Goal: Information Seeking & Learning: Learn about a topic

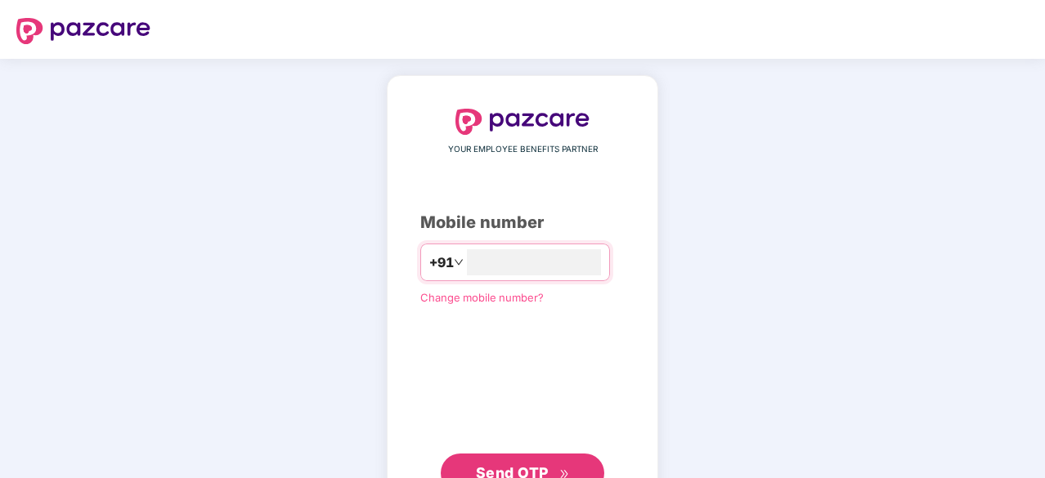
type input "**********"
click at [506, 462] on span "Send OTP" at bounding box center [523, 471] width 94 height 23
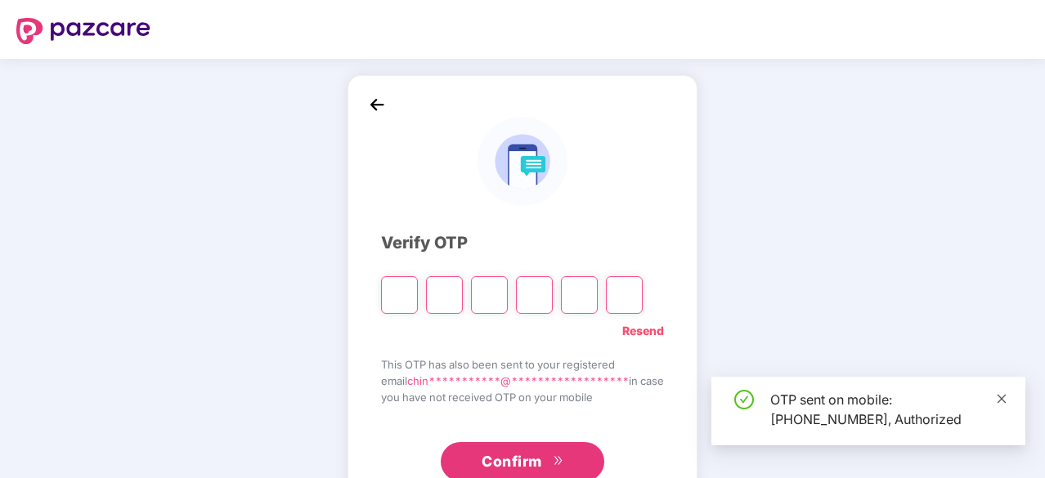
click at [997, 400] on icon "close" at bounding box center [1001, 398] width 11 height 11
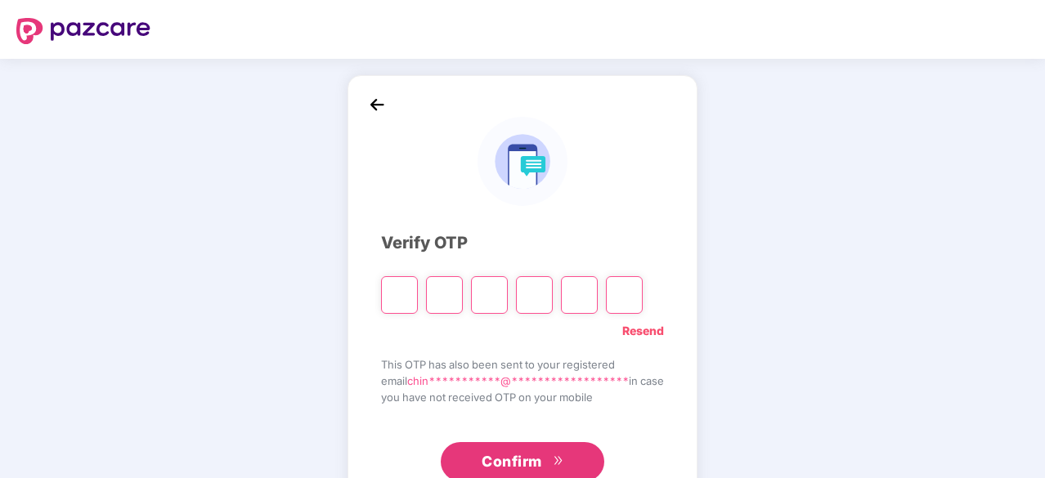
click at [388, 295] on input "Please enter verification code. Digit 1" at bounding box center [399, 295] width 37 height 38
type input "*"
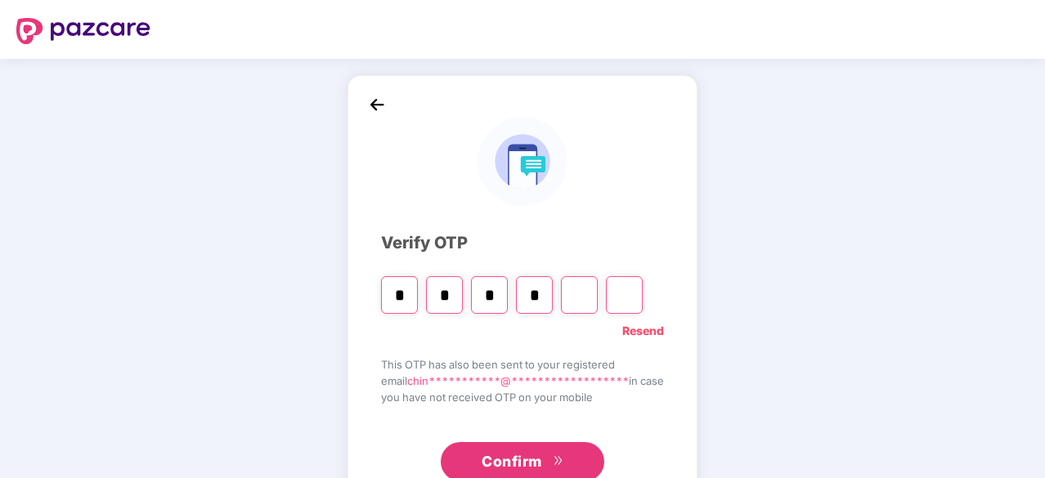
type input "*"
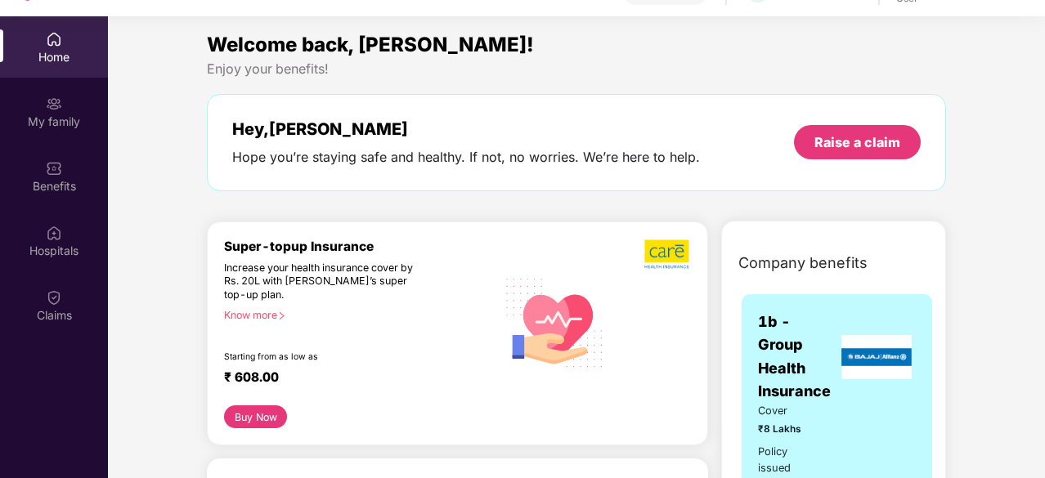
scroll to position [92, 0]
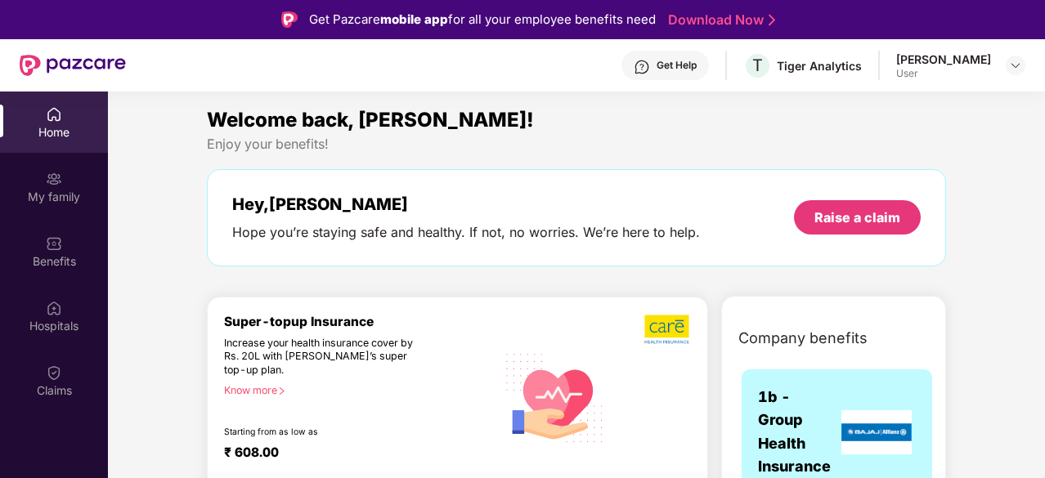
scroll to position [0, 0]
drag, startPoint x: 1042, startPoint y: 116, endPoint x: 1041, endPoint y: 140, distance: 23.7
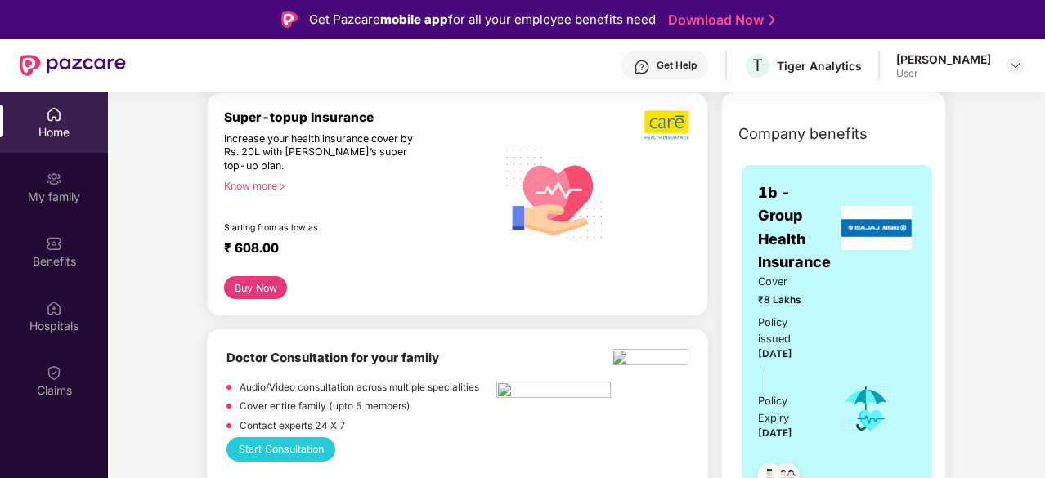
scroll to position [163, 0]
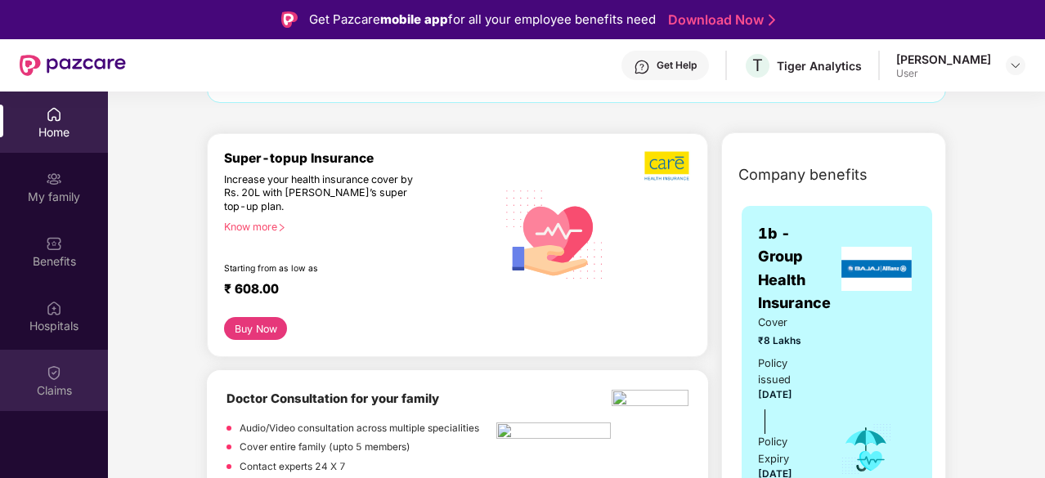
click at [55, 383] on div "Claims" at bounding box center [54, 391] width 108 height 16
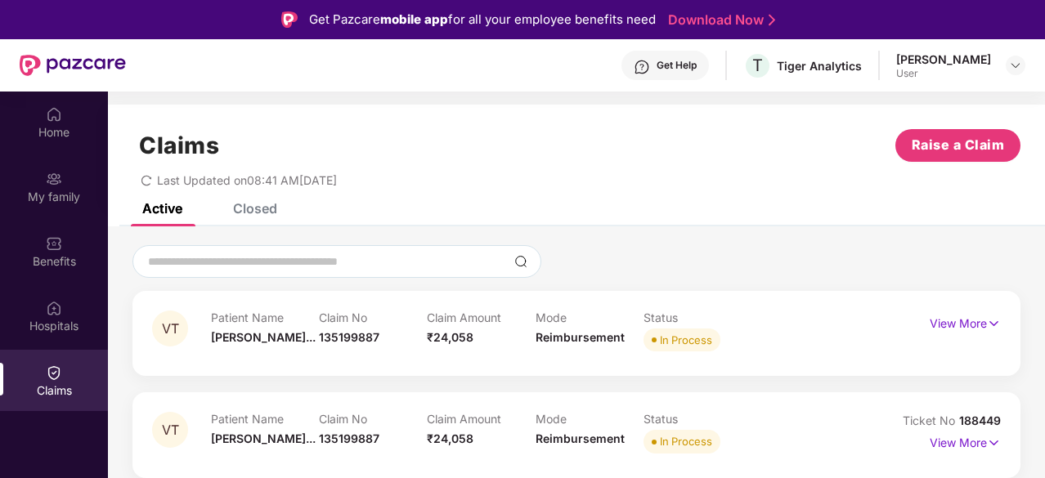
click at [674, 148] on div "Claims Raise a Claim" at bounding box center [576, 145] width 888 height 33
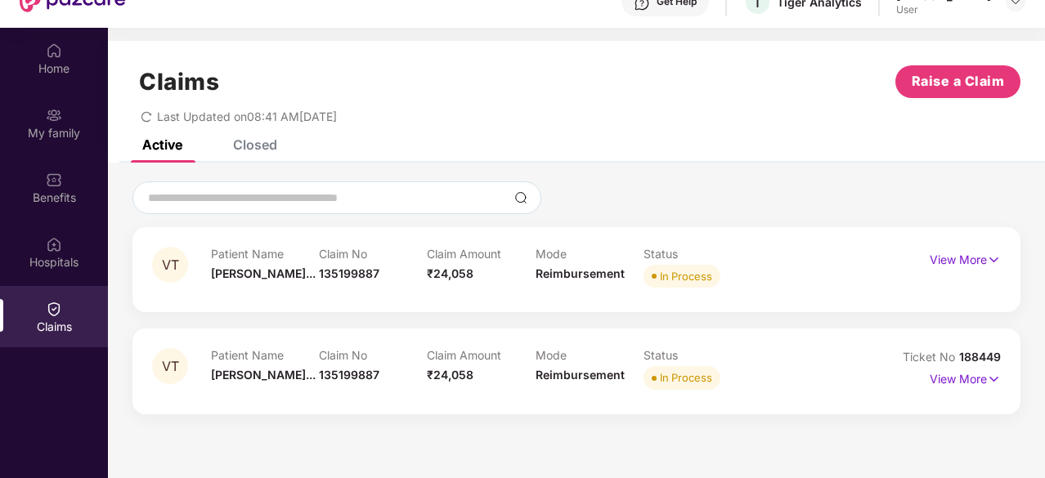
scroll to position [65, 0]
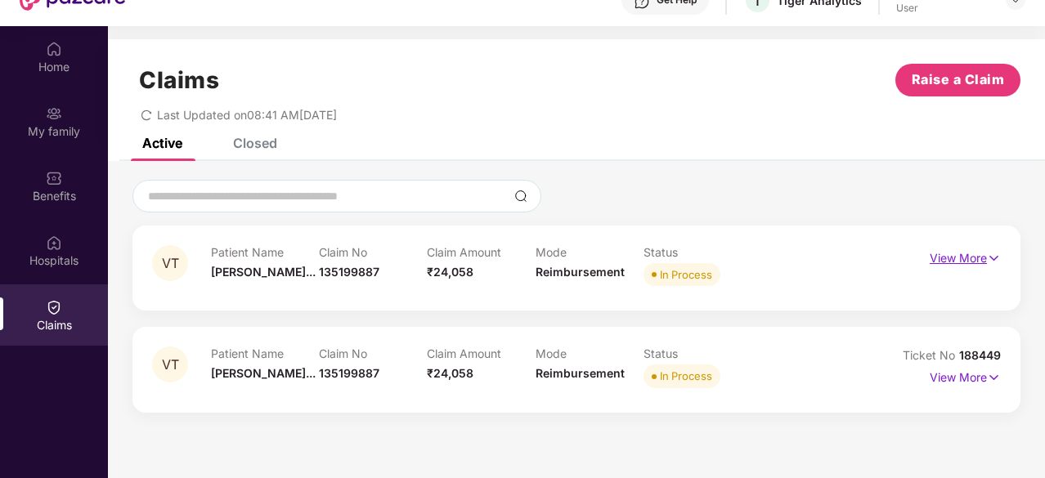
click at [956, 253] on p "View More" at bounding box center [964, 256] width 71 height 22
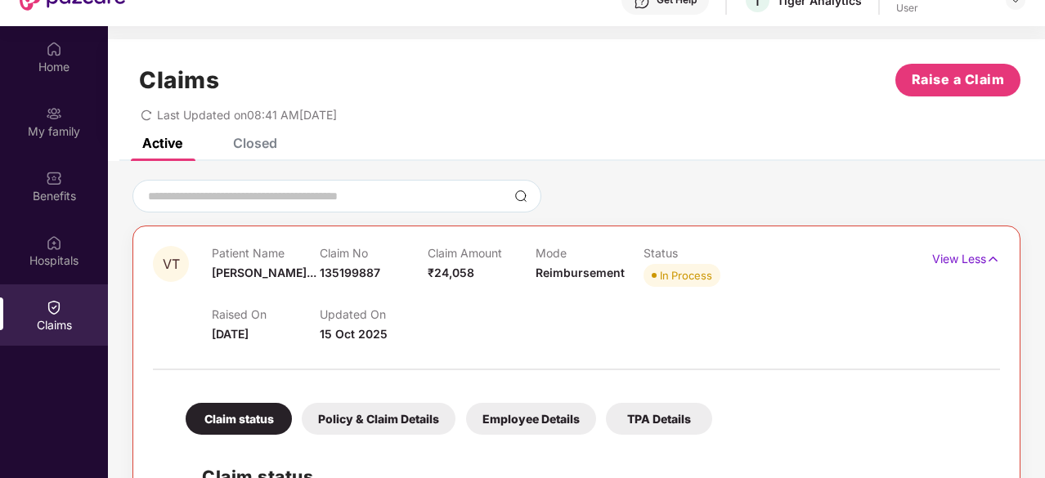
click at [979, 189] on div at bounding box center [576, 196] width 888 height 33
click at [989, 265] on img at bounding box center [993, 259] width 14 height 18
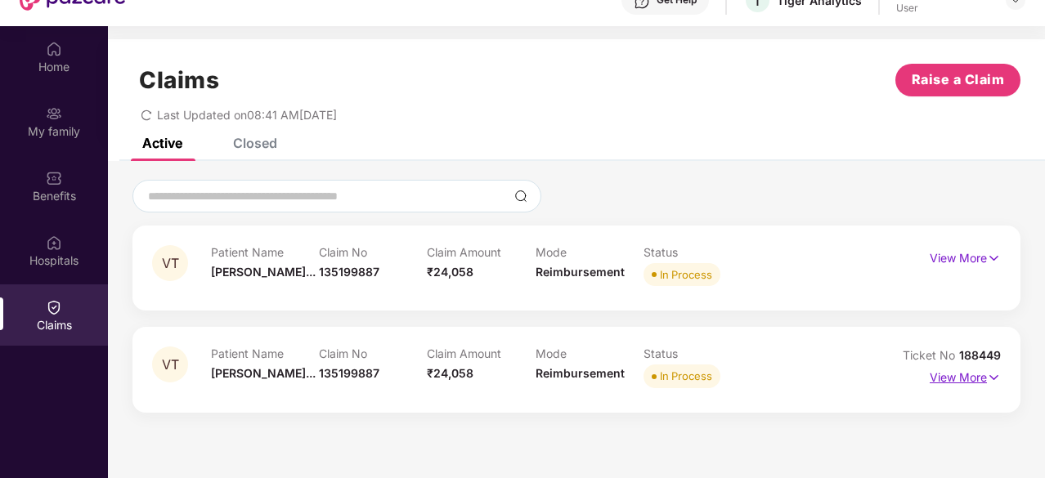
click at [993, 379] on img at bounding box center [994, 378] width 14 height 18
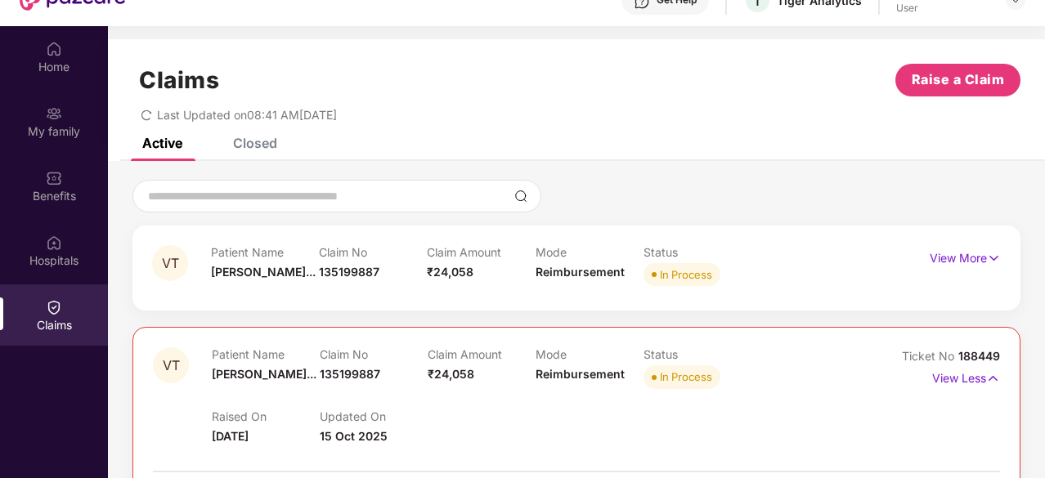
click at [850, 200] on div at bounding box center [576, 196] width 888 height 33
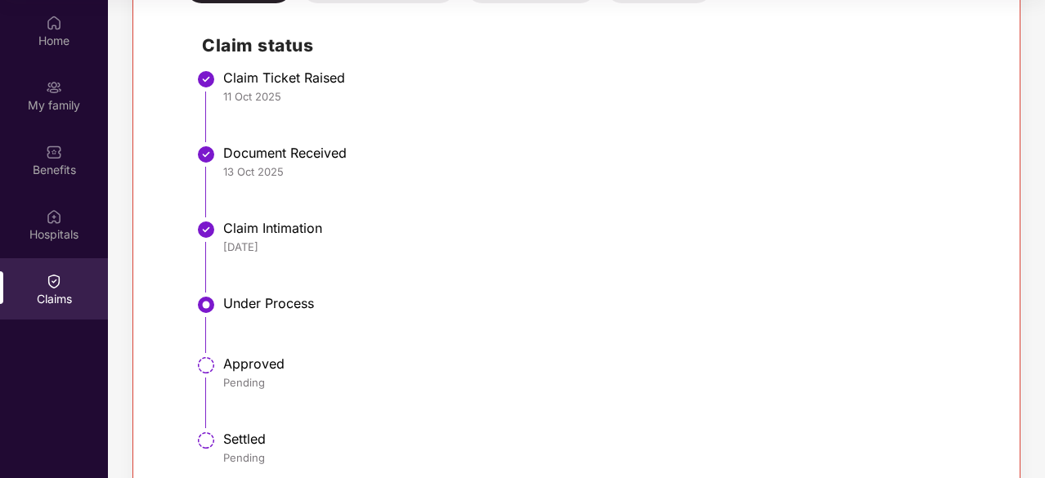
scroll to position [540, 0]
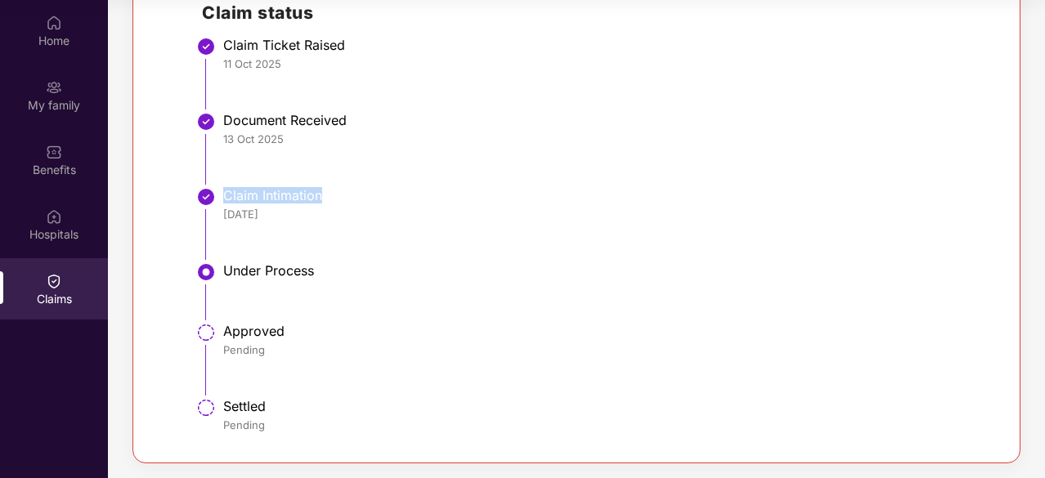
drag, startPoint x: 222, startPoint y: 191, endPoint x: 330, endPoint y: 197, distance: 108.1
click at [330, 197] on div "Claim Intimation" at bounding box center [603, 195] width 760 height 16
drag, startPoint x: 222, startPoint y: 271, endPoint x: 331, endPoint y: 277, distance: 108.9
click at [331, 277] on li "Under Process" at bounding box center [593, 298] width 782 height 60
click at [398, 303] on li "Under Process" at bounding box center [593, 298] width 782 height 60
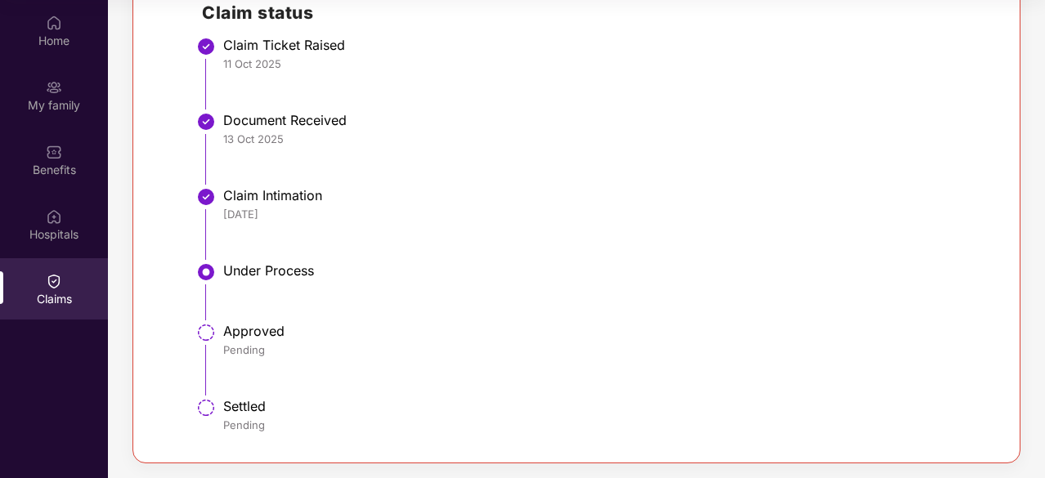
click at [981, 289] on li "Under Process" at bounding box center [593, 298] width 782 height 60
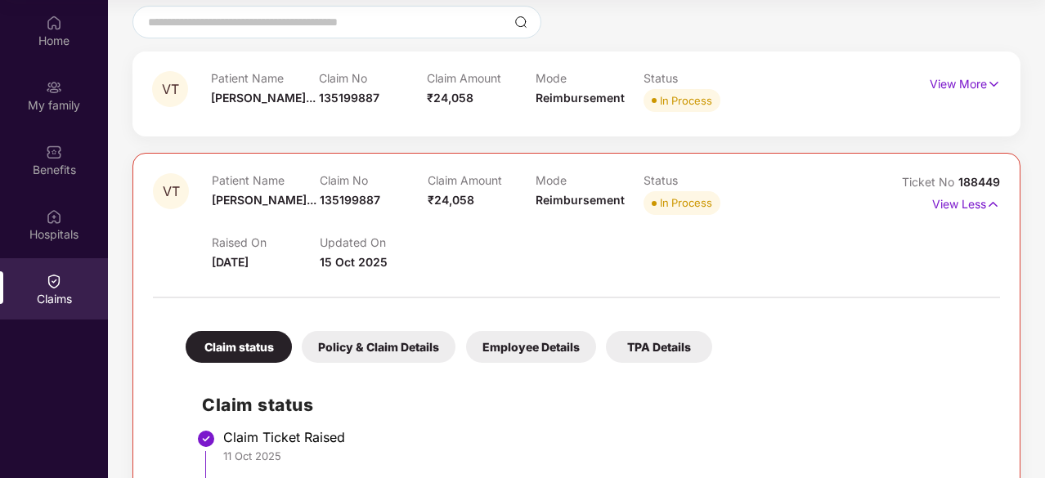
scroll to position [115, 0]
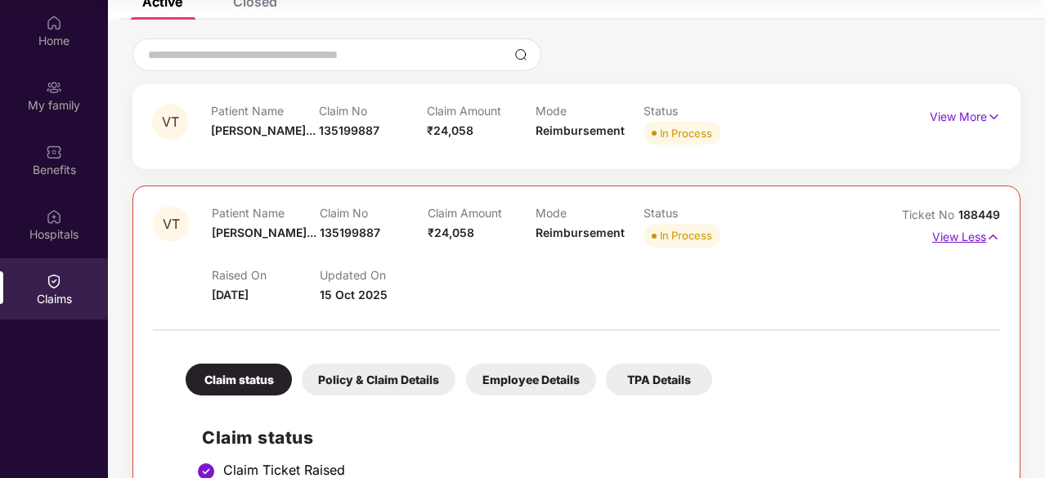
click at [988, 240] on img at bounding box center [993, 237] width 14 height 18
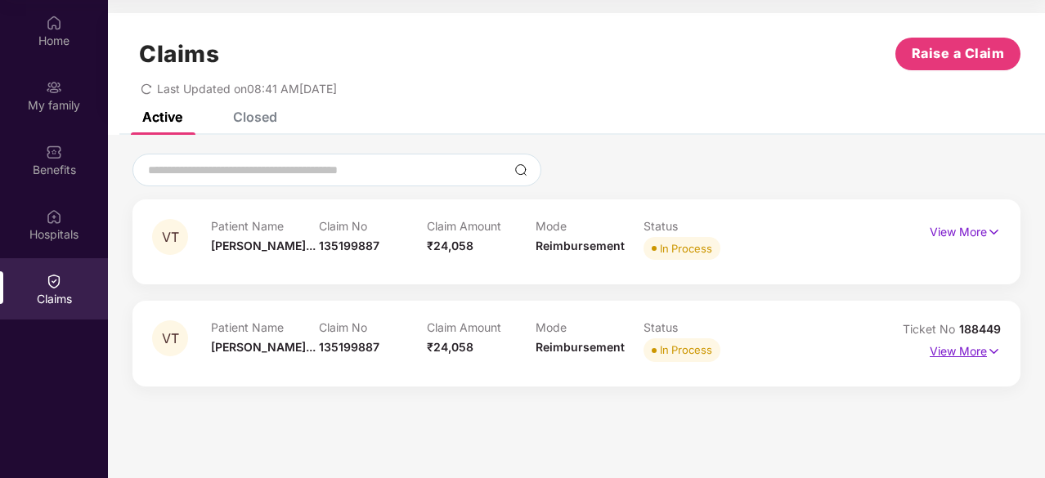
scroll to position [0, 0]
click at [990, 231] on img at bounding box center [994, 232] width 14 height 18
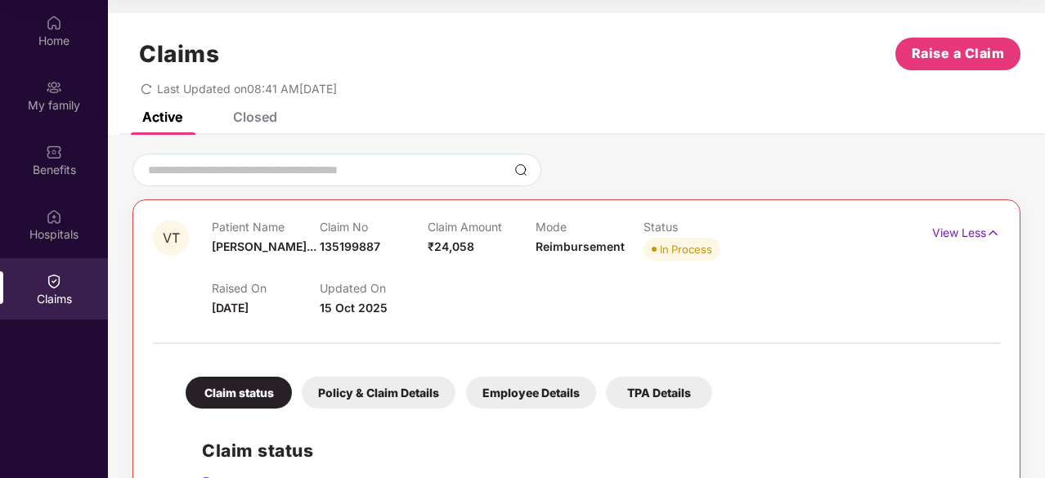
click at [822, 155] on div at bounding box center [576, 170] width 888 height 33
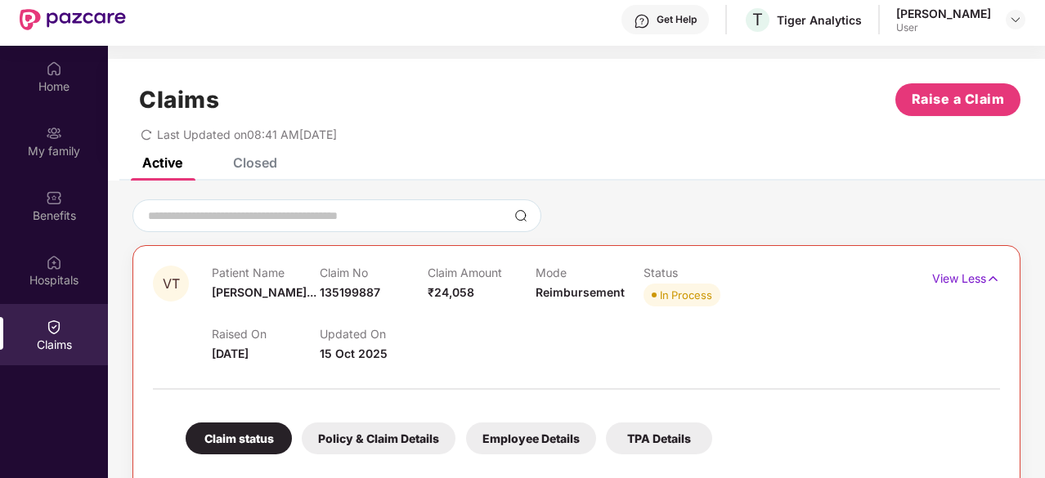
scroll to position [26, 0]
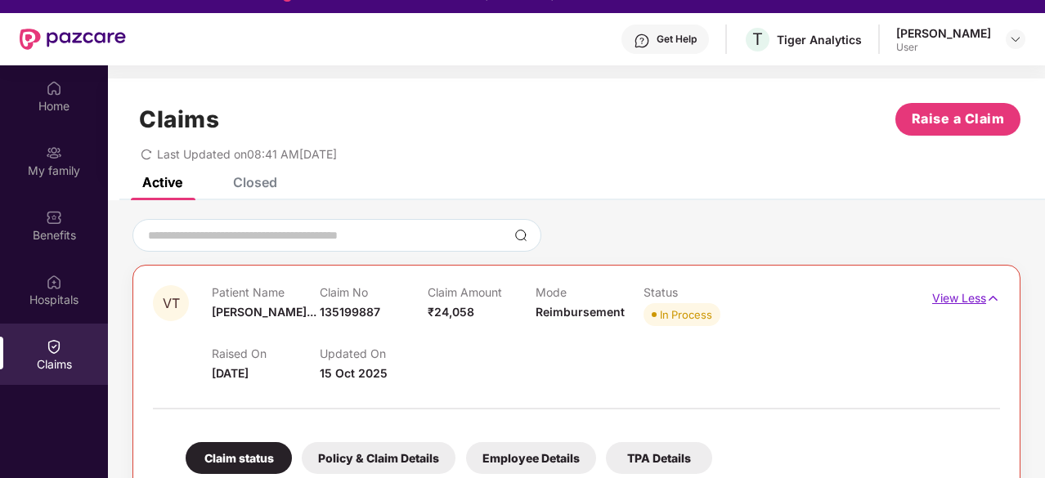
click at [991, 298] on img at bounding box center [993, 298] width 14 height 18
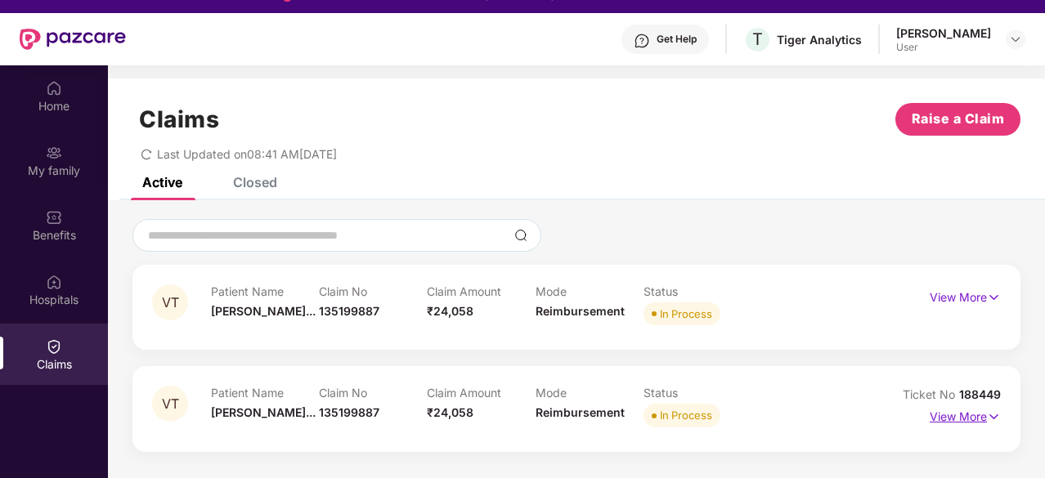
click at [992, 419] on img at bounding box center [994, 417] width 14 height 18
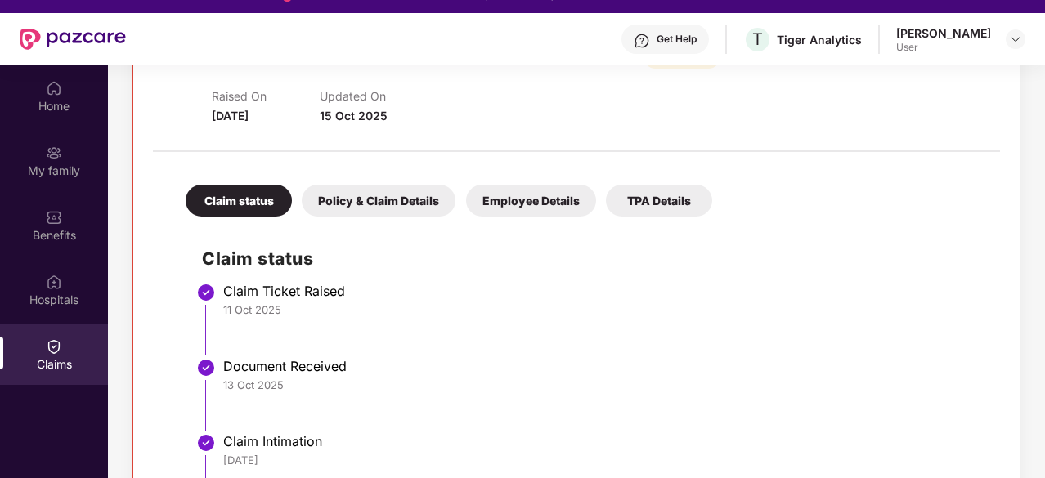
scroll to position [425, 0]
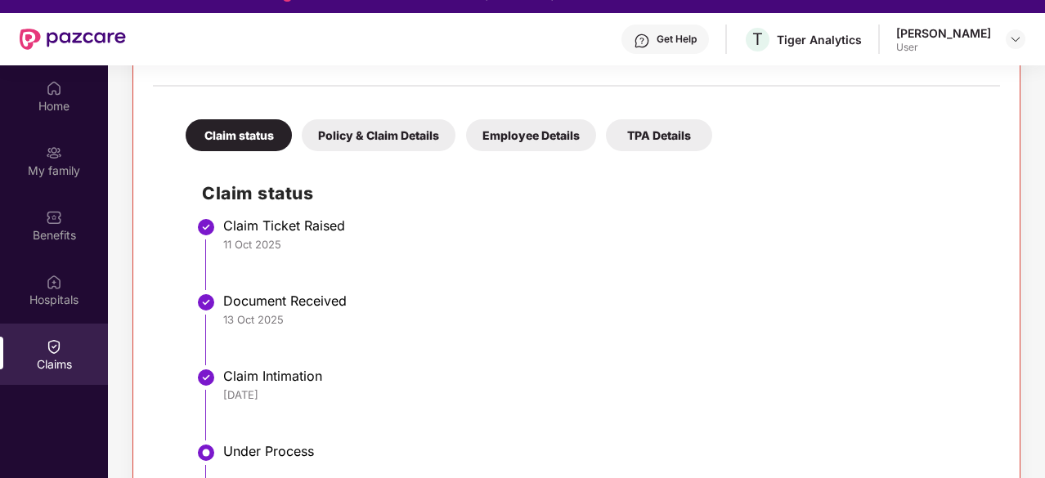
click at [374, 133] on div "Policy & Claim Details" at bounding box center [379, 135] width 154 height 32
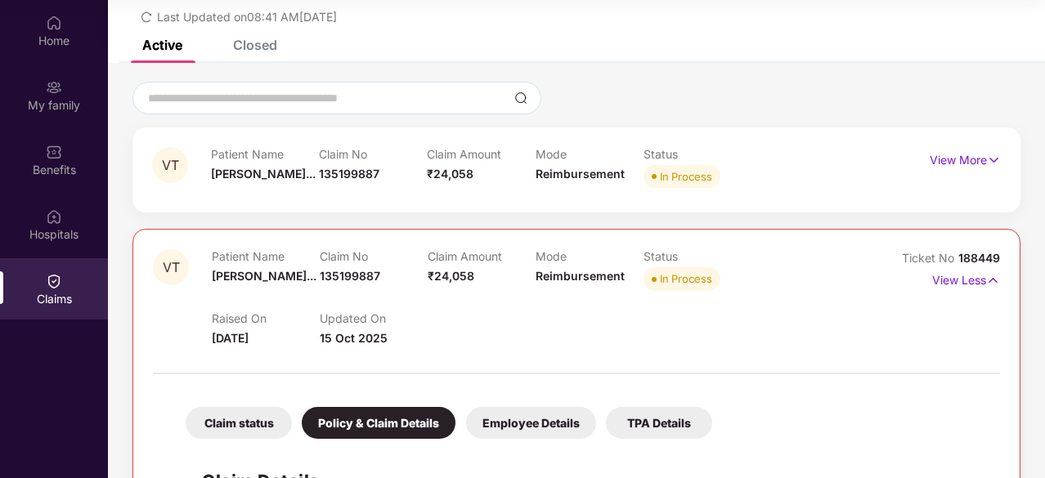
scroll to position [57, 0]
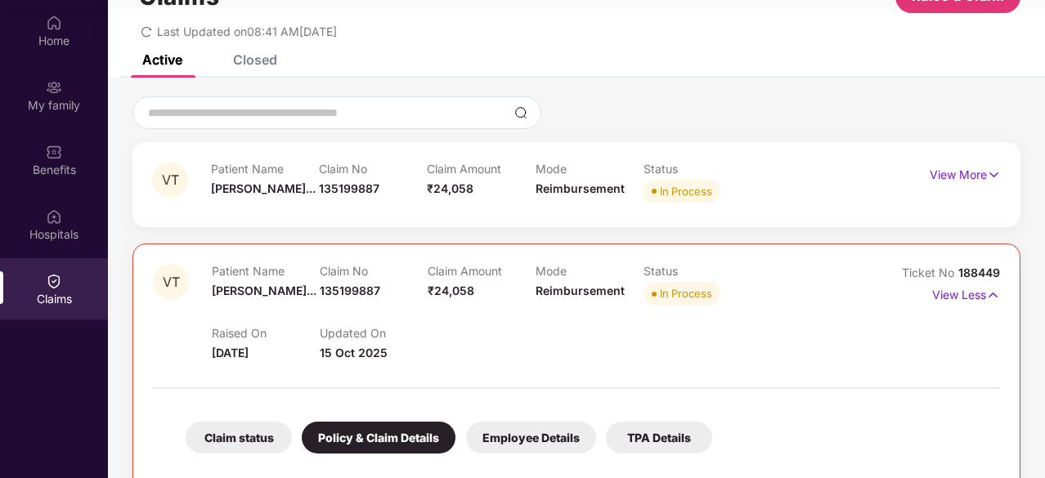
click at [526, 436] on div "Employee Details" at bounding box center [531, 438] width 130 height 32
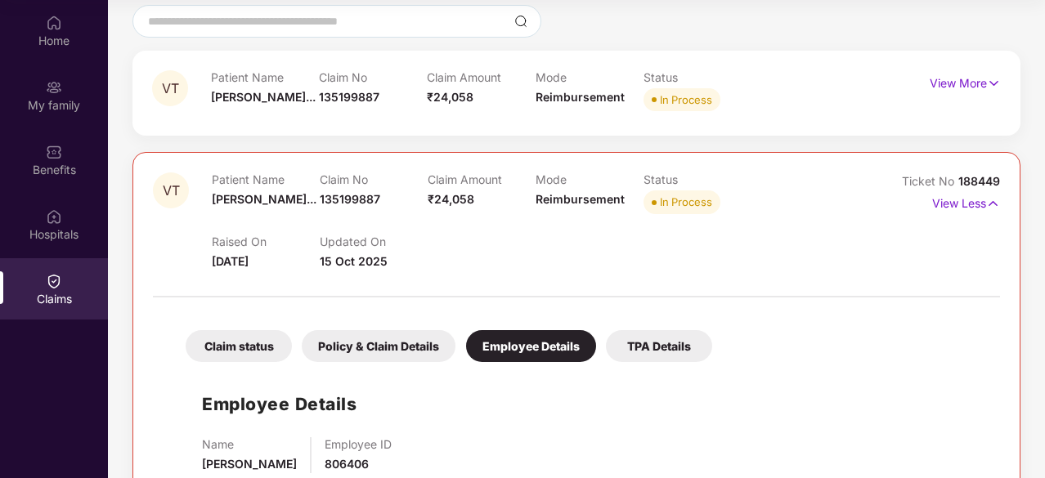
scroll to position [192, 0]
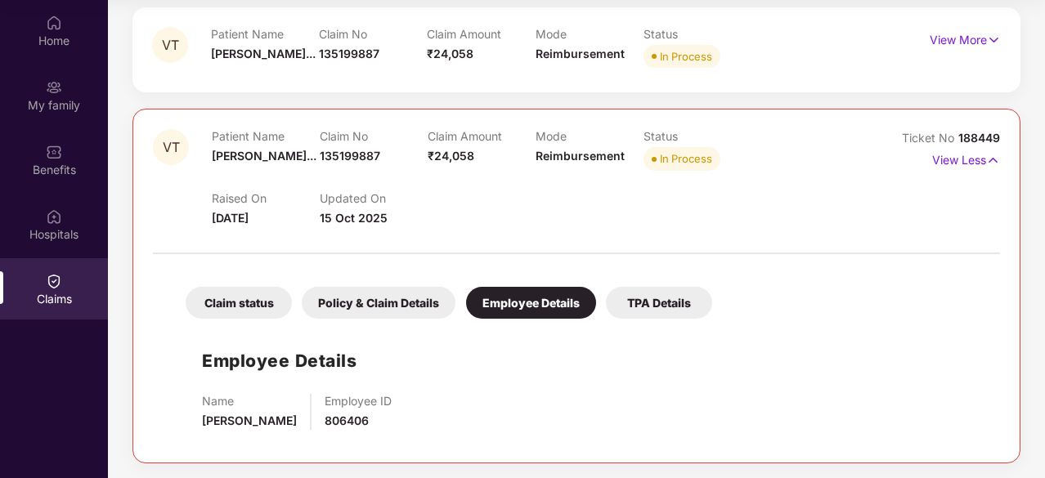
click at [655, 298] on div "TPA Details" at bounding box center [659, 303] width 106 height 32
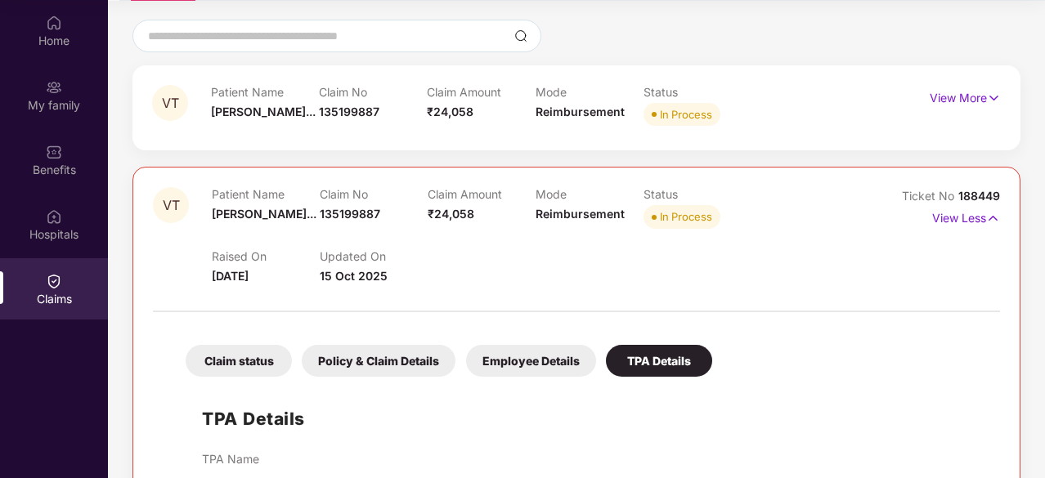
scroll to position [65, 0]
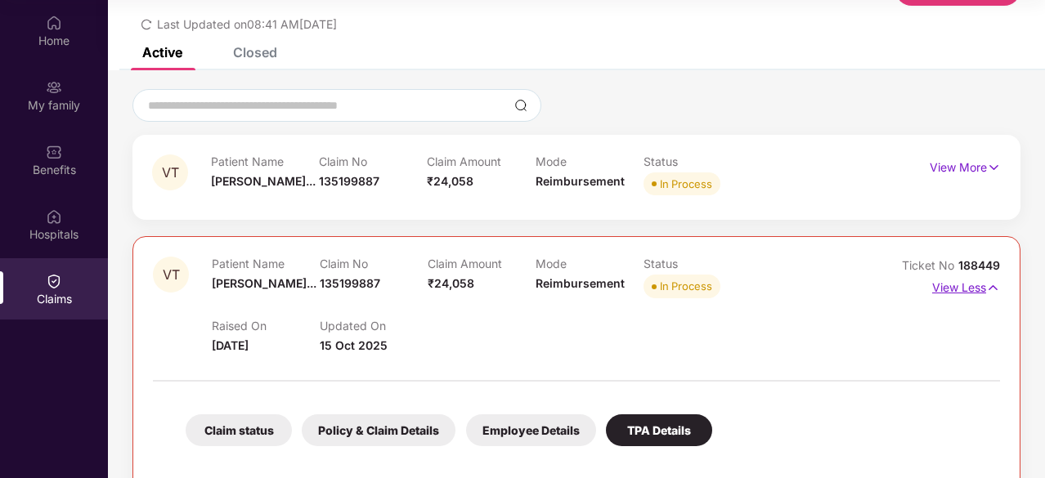
click at [988, 285] on img at bounding box center [993, 288] width 14 height 18
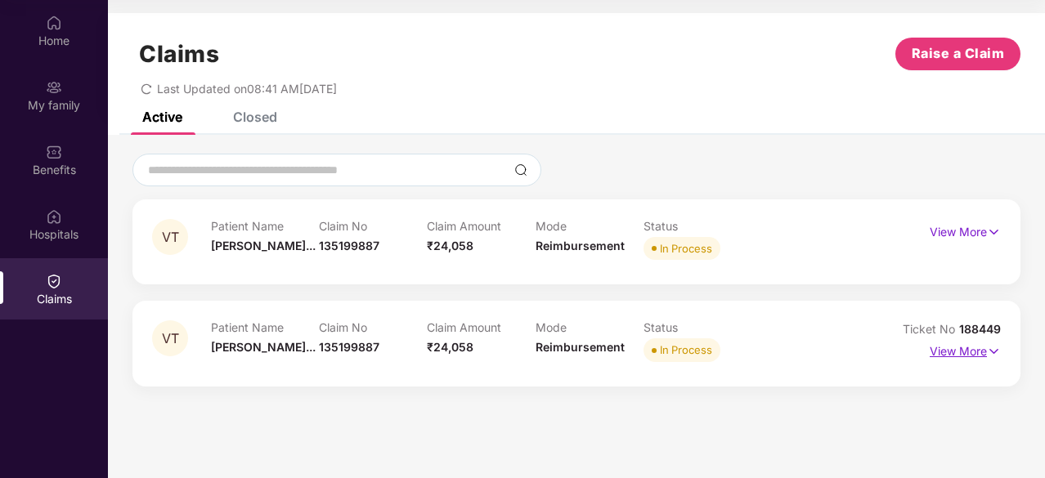
scroll to position [0, 0]
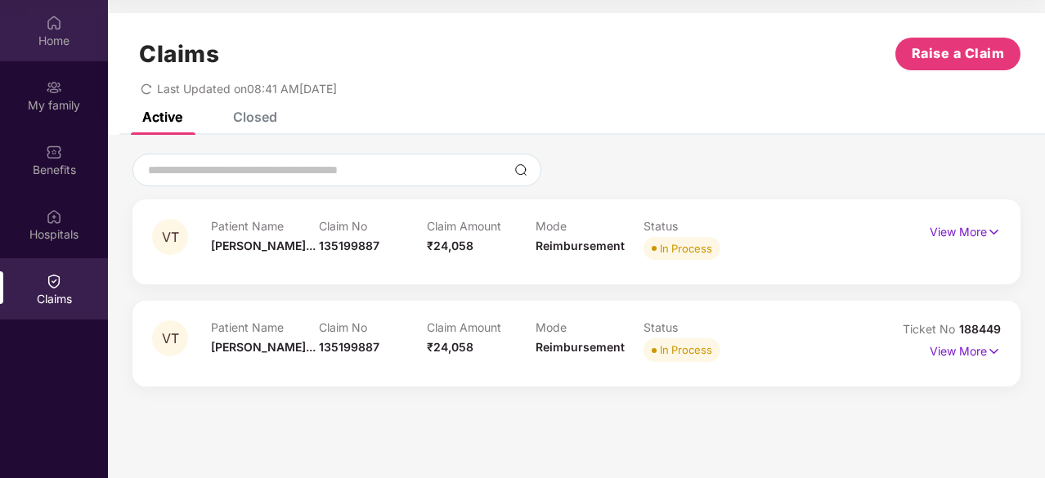
click at [55, 25] on img at bounding box center [54, 23] width 16 height 16
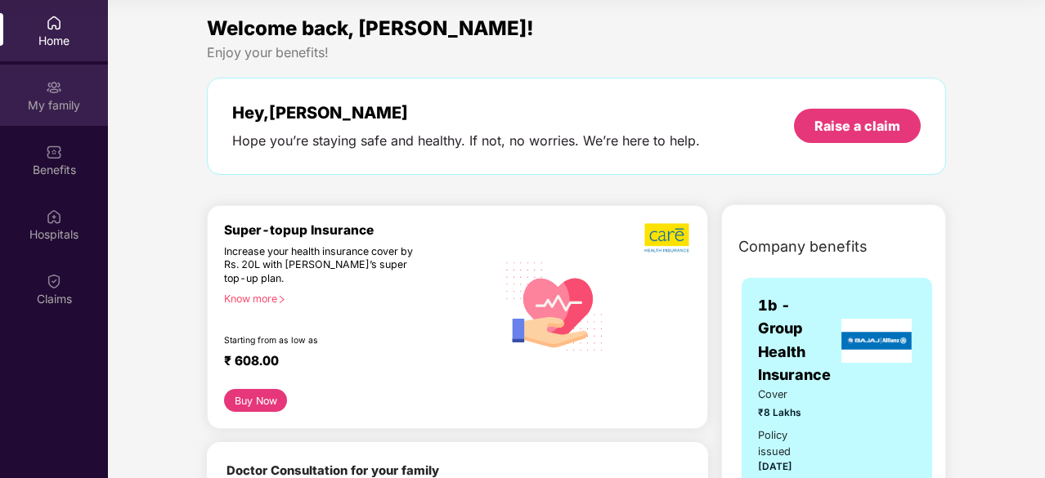
click at [56, 95] on img at bounding box center [54, 87] width 16 height 16
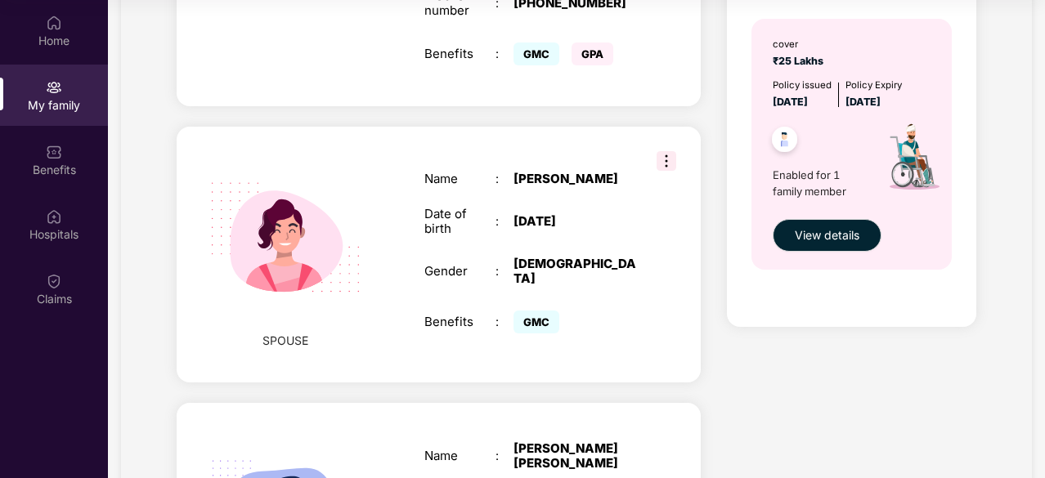
scroll to position [556, 0]
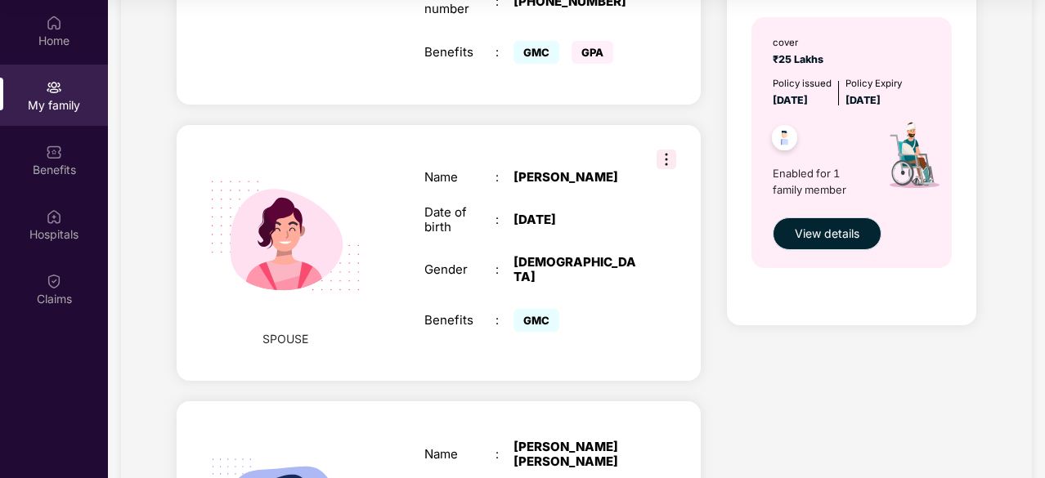
click at [834, 223] on button "View details" at bounding box center [827, 233] width 109 height 33
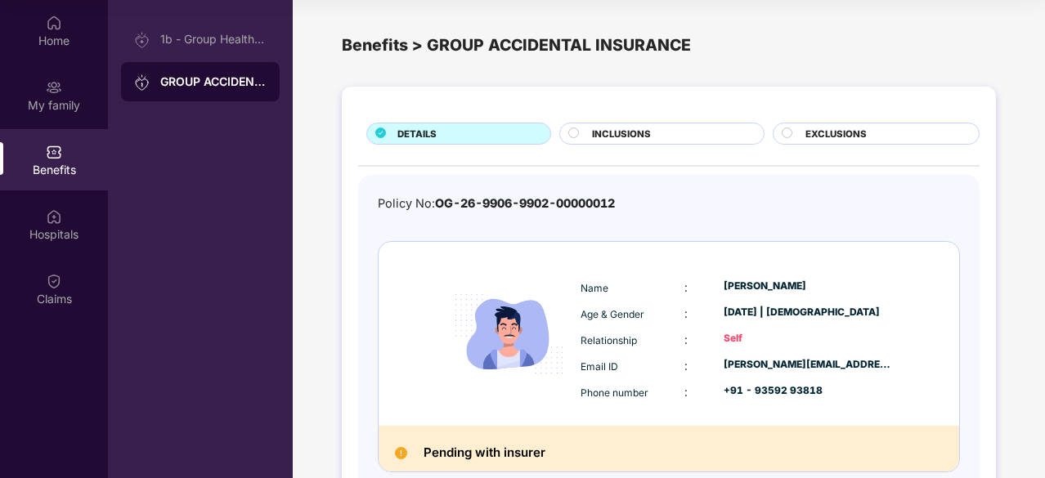
click at [1009, 184] on div "DETAILS INCLUSIONS EXCLUSIONS Policy No: OG-26-9906-9902-00000012 Name : [PERSO…" at bounding box center [669, 325] width 752 height 495
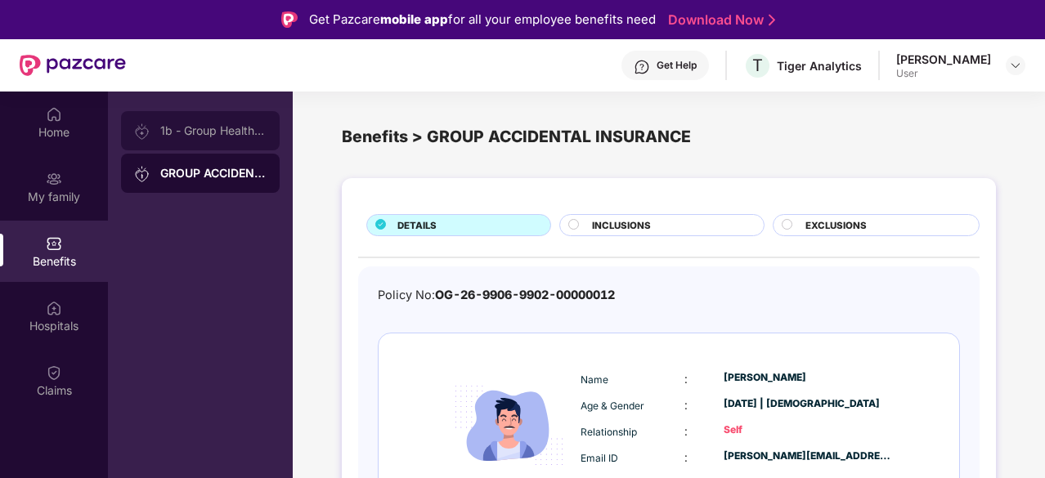
click at [200, 133] on div "1b - Group Health Insurance" at bounding box center [213, 130] width 106 height 13
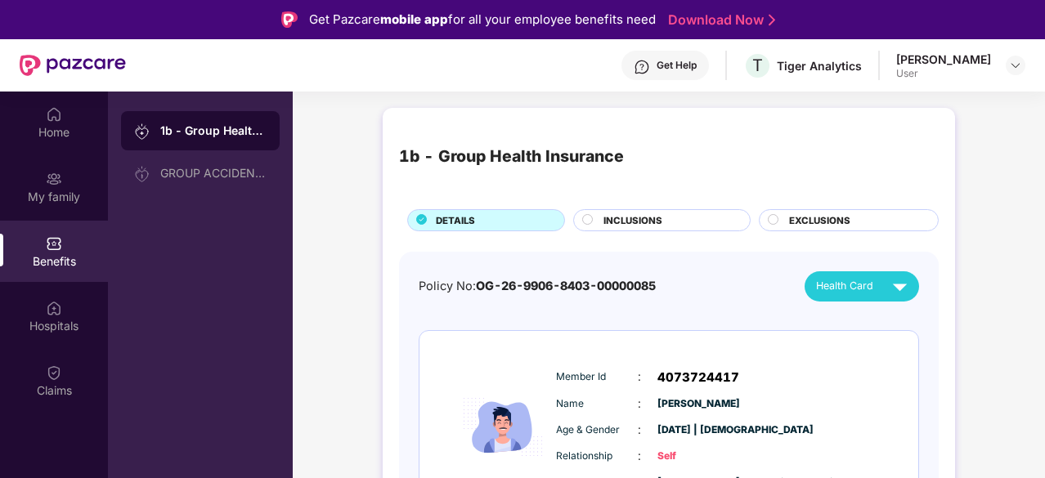
click at [51, 327] on div "Hospitals" at bounding box center [54, 326] width 108 height 16
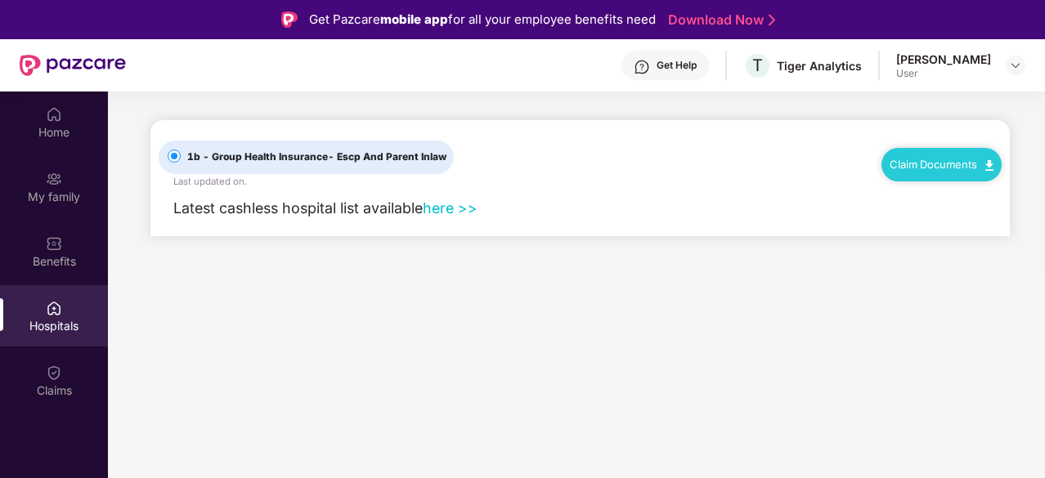
click at [451, 212] on link "here >>" at bounding box center [450, 207] width 55 height 17
